Goal: Use online tool/utility: Utilize a website feature to perform a specific function

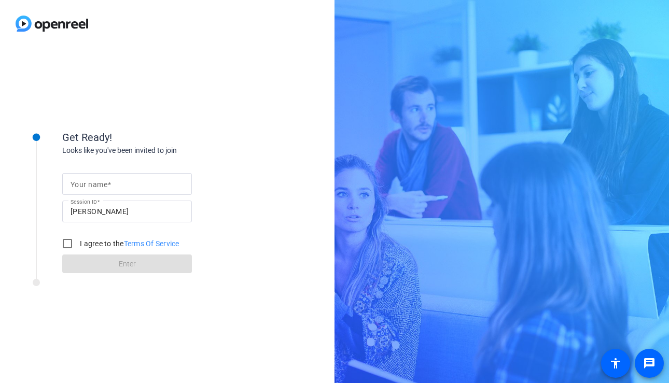
click at [90, 188] on mat-label "Your name" at bounding box center [89, 185] width 37 height 8
click at [90, 188] on input "Your name" at bounding box center [127, 184] width 113 height 12
click at [67, 246] on input "I agree to the Terms Of Service" at bounding box center [67, 244] width 21 height 21
checkbox input "true"
click at [86, 188] on mat-label "Your name" at bounding box center [89, 185] width 37 height 8
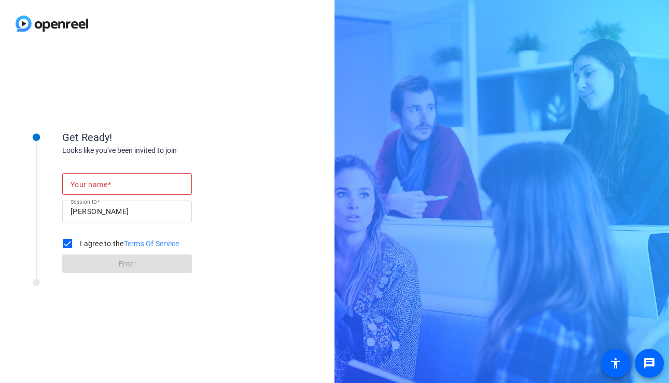
click at [86, 188] on input "Your name" at bounding box center [127, 184] width 113 height 12
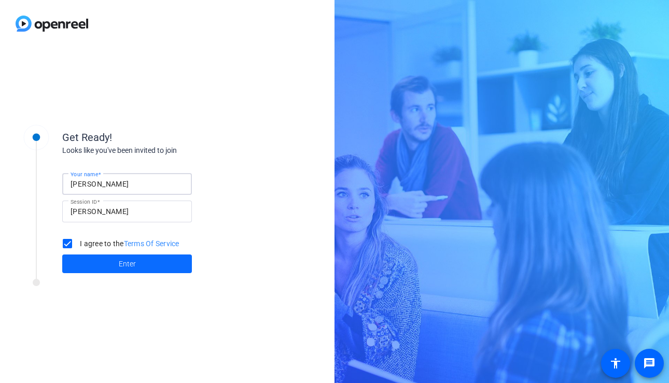
type input "[PERSON_NAME]"
click at [92, 265] on span at bounding box center [127, 264] width 130 height 25
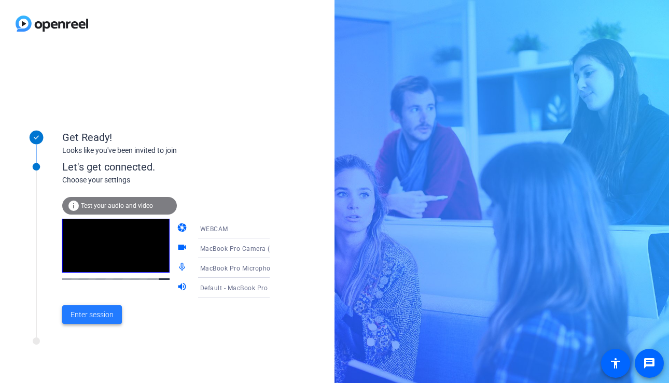
click at [86, 316] on span "Enter session" at bounding box center [92, 315] width 43 height 11
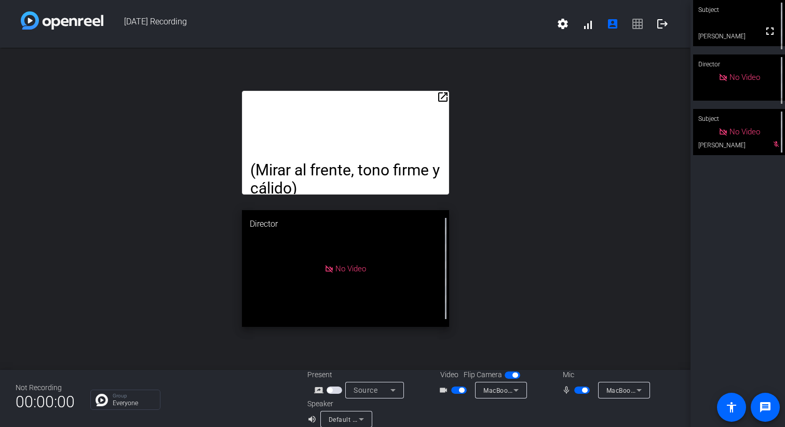
click at [446, 95] on mat-icon "open_in_new" at bounding box center [442, 97] width 12 height 12
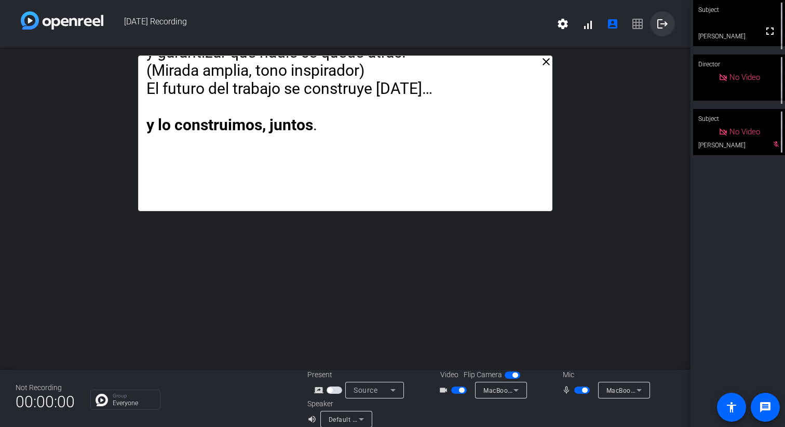
click at [659, 21] on mat-icon "logout" at bounding box center [662, 24] width 12 height 12
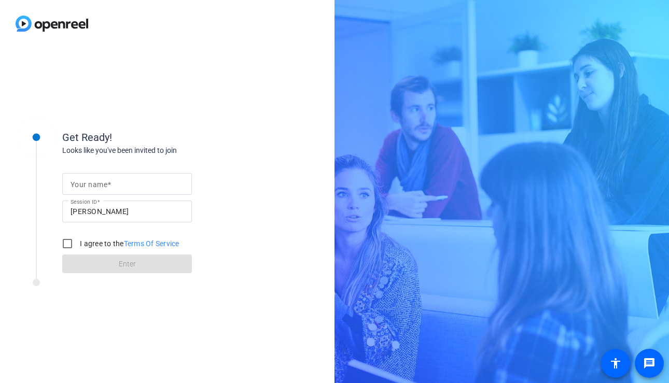
click at [85, 187] on mat-label "Your name" at bounding box center [89, 185] width 37 height 8
click at [85, 187] on input "Your name" at bounding box center [127, 184] width 113 height 12
type input "[PERSON_NAME]"
click at [66, 245] on input "I agree to the Terms Of Service" at bounding box center [67, 244] width 21 height 21
checkbox input "true"
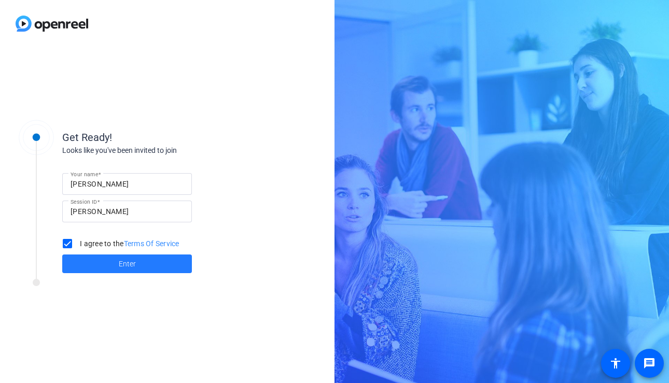
click at [89, 261] on span at bounding box center [127, 264] width 130 height 25
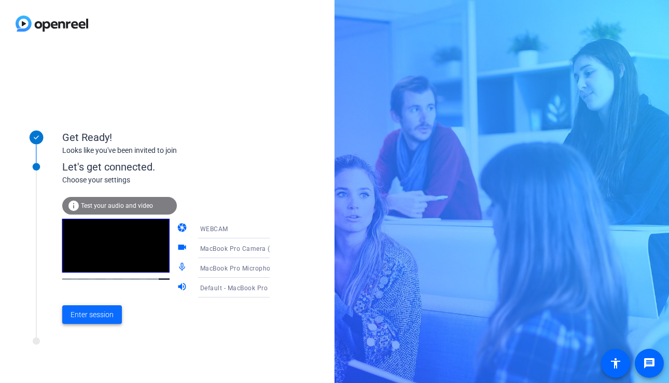
click at [88, 318] on span "Enter session" at bounding box center [92, 315] width 43 height 11
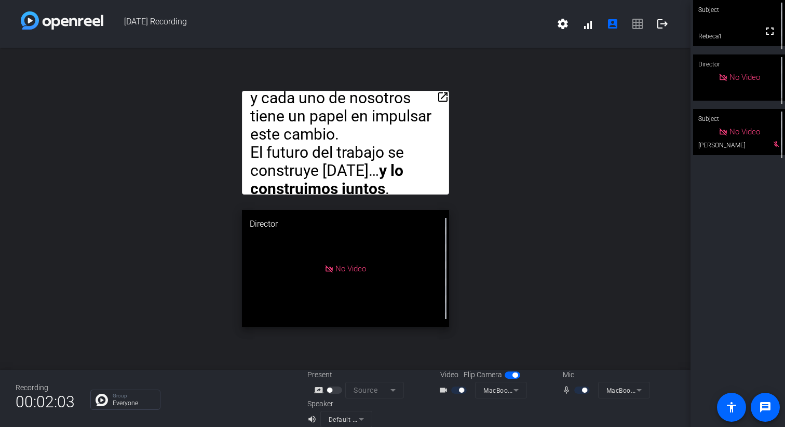
click at [443, 97] on mat-icon "open_in_new" at bounding box center [442, 97] width 12 height 12
